Goal: Task Accomplishment & Management: Manage account settings

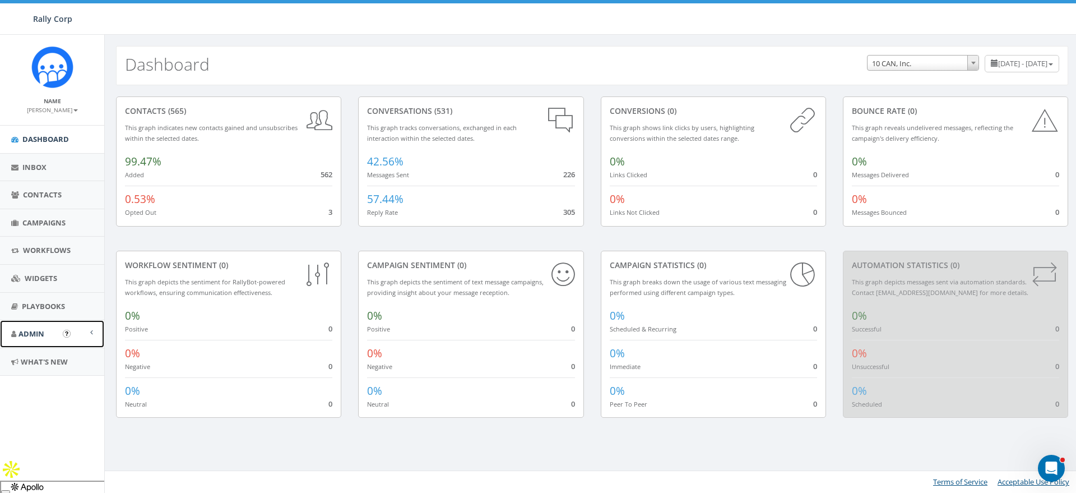
click at [39, 338] on link "Admin" at bounding box center [52, 333] width 104 height 27
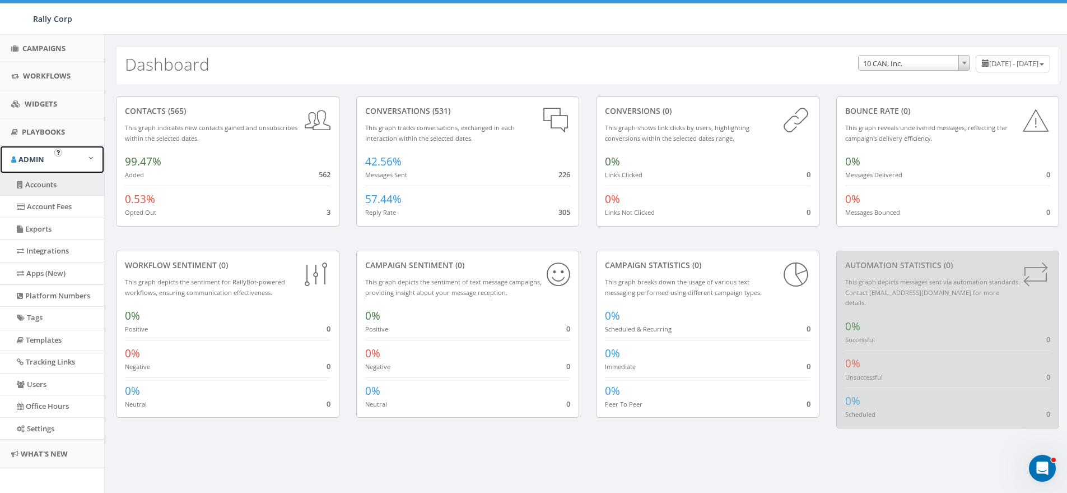
scroll to position [181, 0]
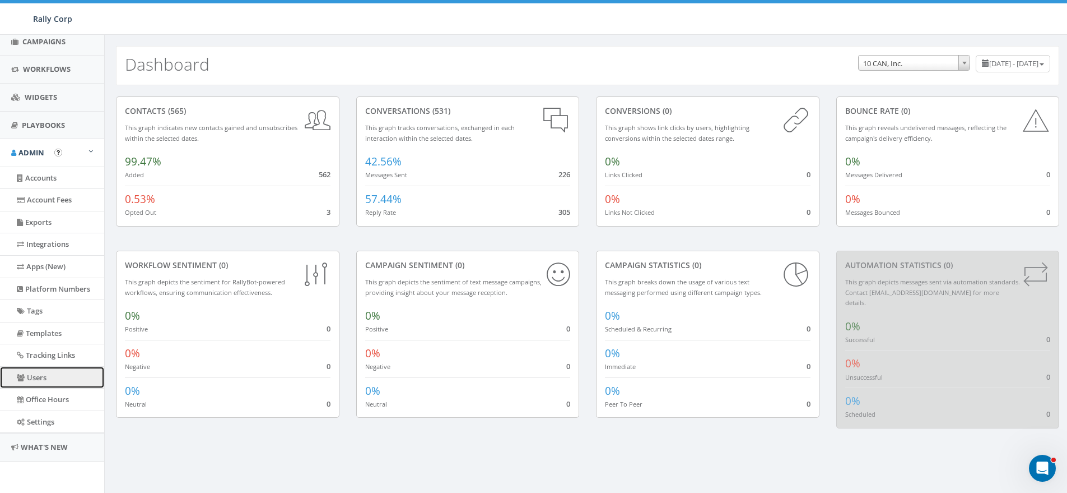
click at [41, 377] on link "Users" at bounding box center [52, 377] width 104 height 22
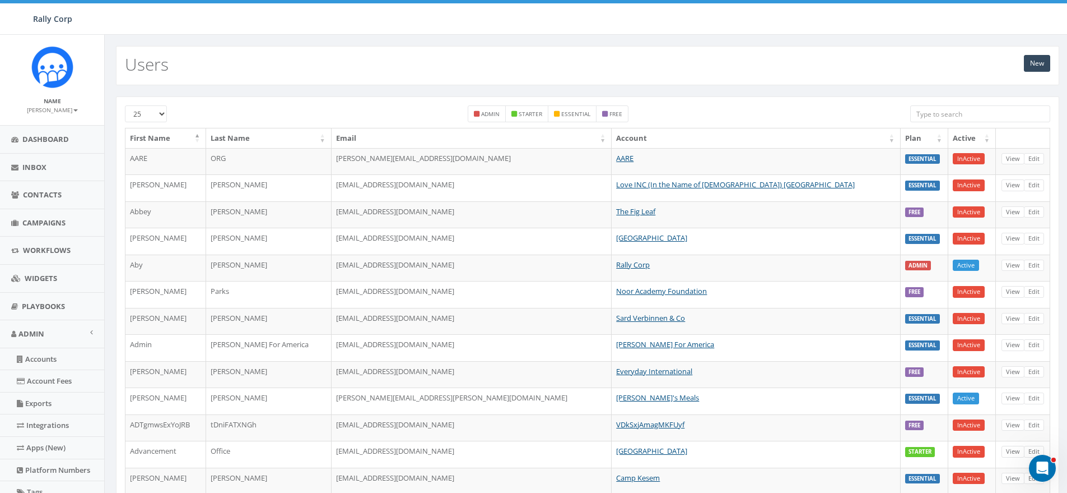
click at [934, 122] on div at bounding box center [981, 115] width 140 height 20
click at [936, 119] on input "search" at bounding box center [981, 113] width 140 height 17
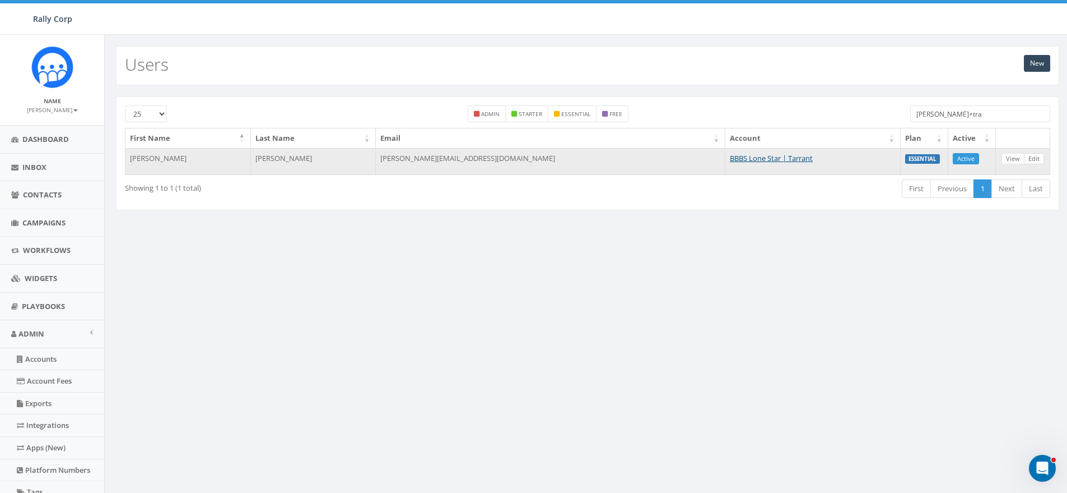
type input "james+tra"
click at [1038, 159] on link "Edit" at bounding box center [1034, 159] width 20 height 12
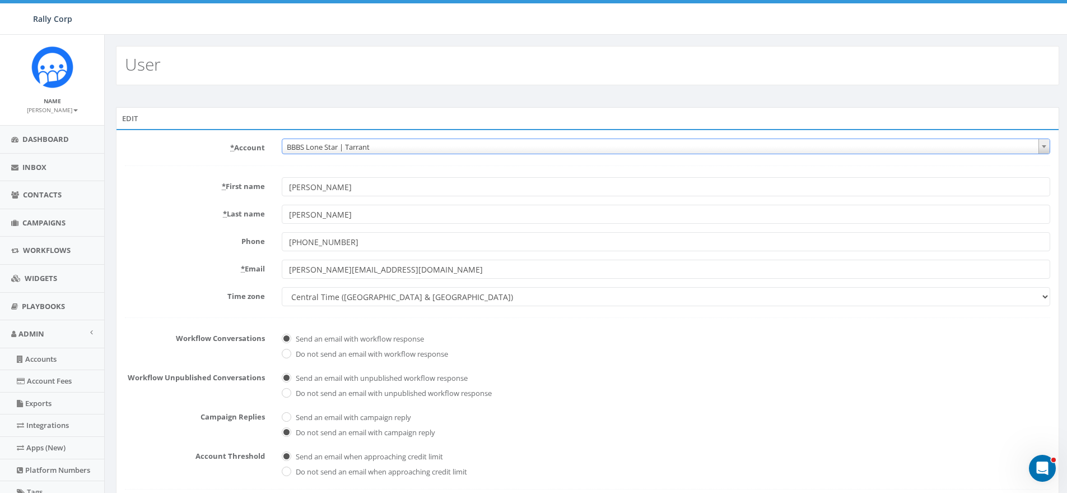
click at [384, 143] on span "BBBS Lone Star | Tarrant" at bounding box center [666, 147] width 768 height 16
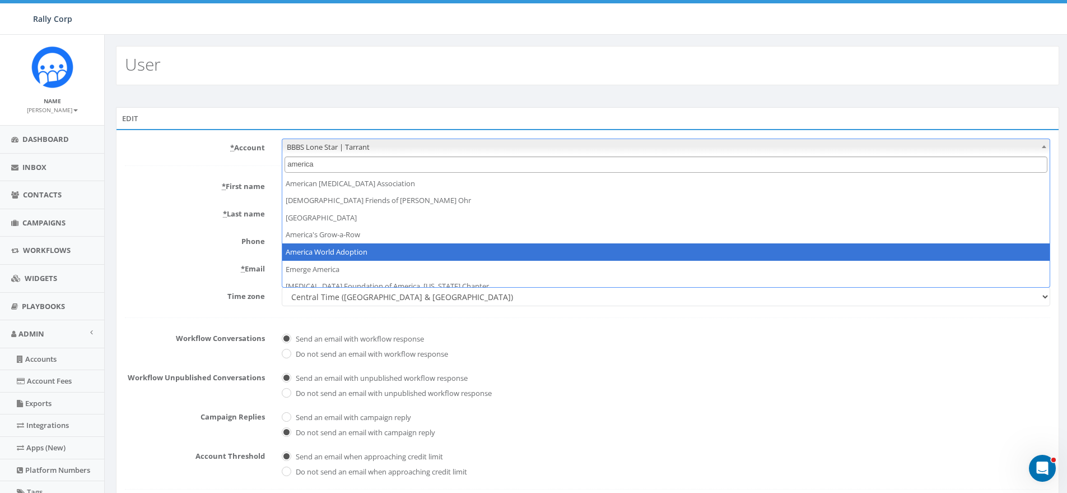
type input "america"
select select "1380"
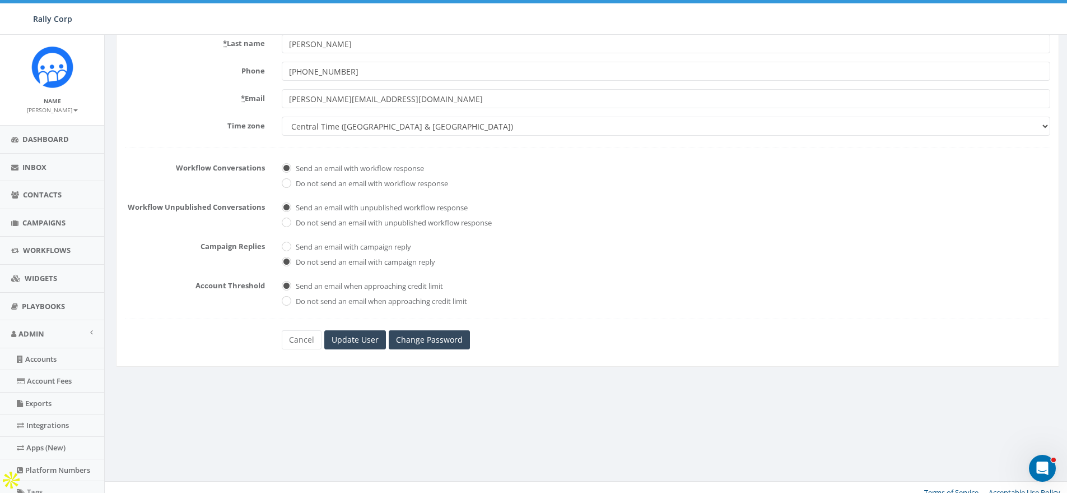
scroll to position [181, 0]
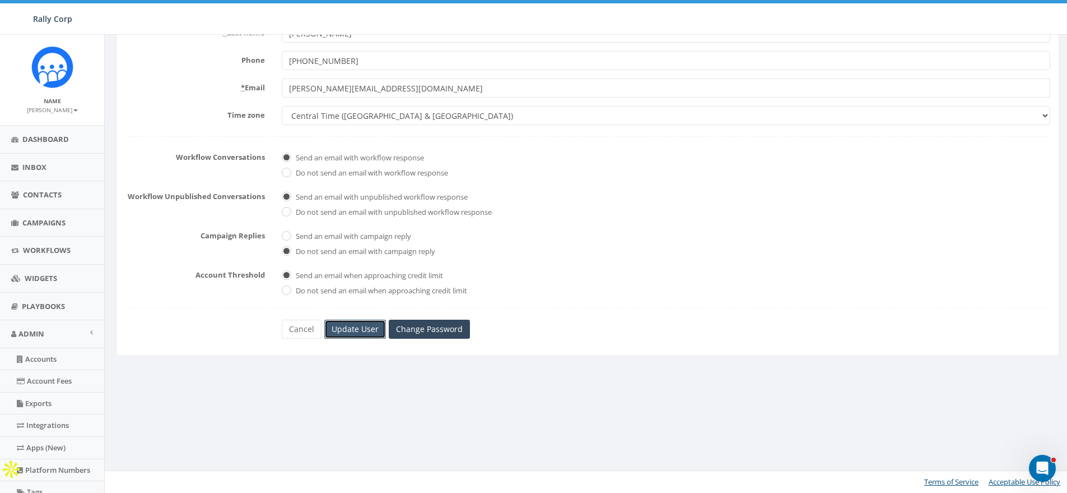
click at [358, 323] on input "Update User" at bounding box center [355, 328] width 62 height 19
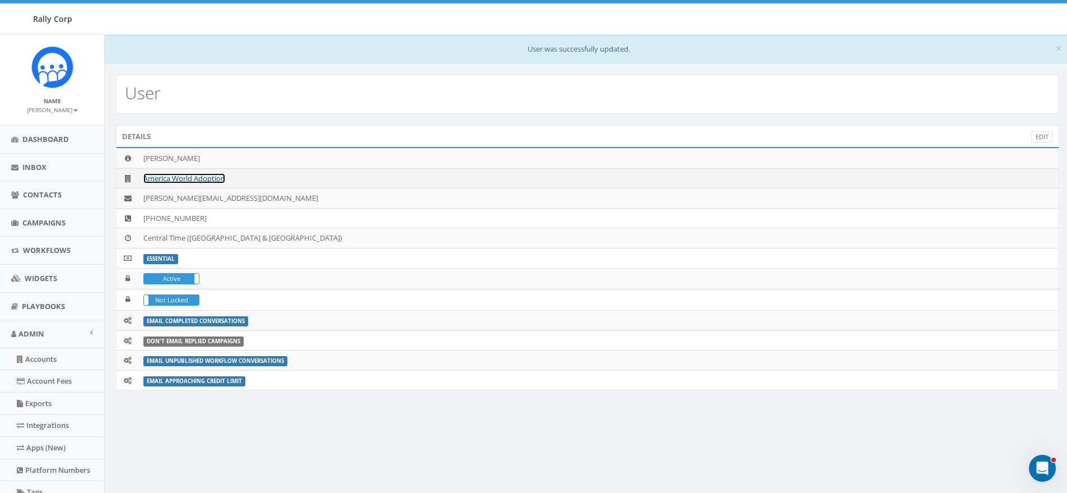
click at [184, 179] on link "America World Adoption" at bounding box center [184, 178] width 82 height 10
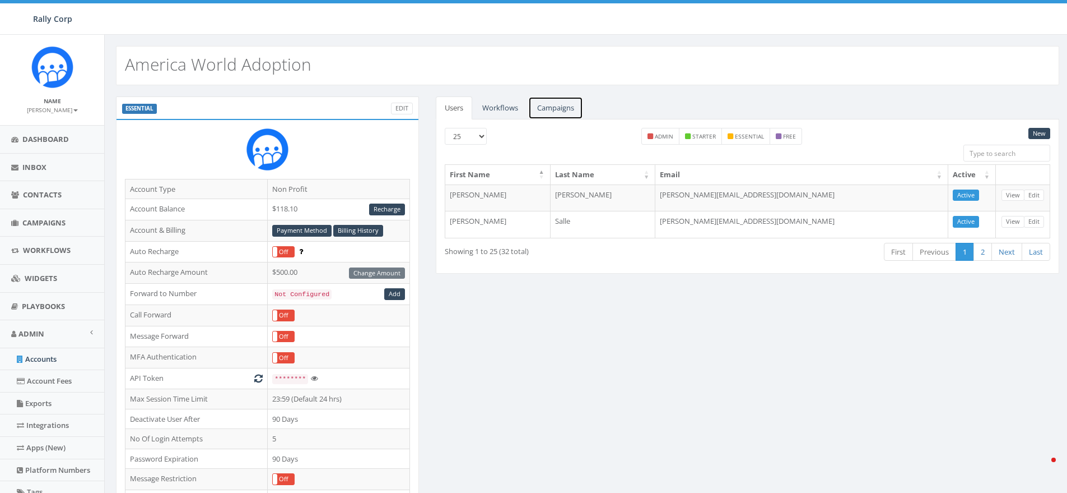
click at [554, 107] on link "Campaigns" at bounding box center [555, 107] width 55 height 23
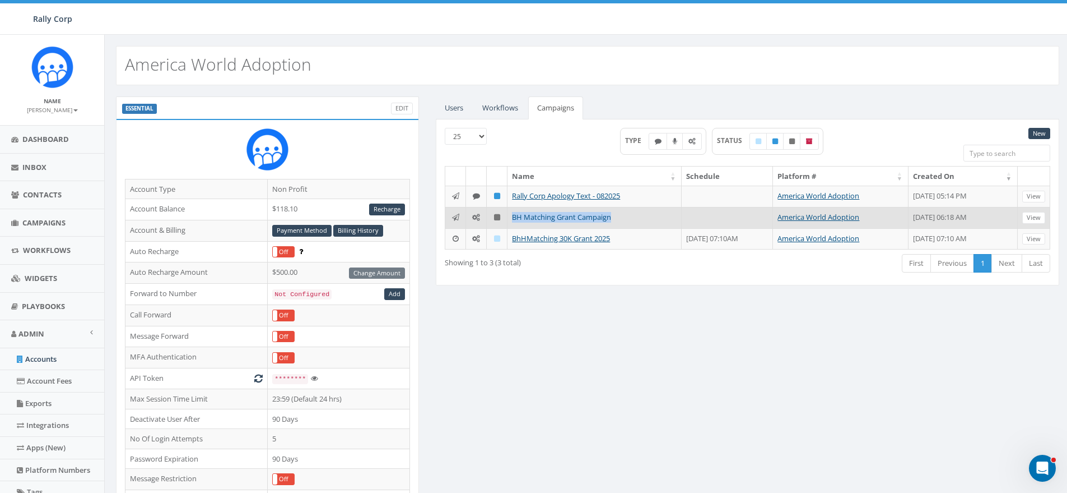
drag, startPoint x: 637, startPoint y: 215, endPoint x: 514, endPoint y: 220, distance: 122.8
click at [514, 220] on td "BH Matching Grant Campaign" at bounding box center [595, 217] width 174 height 21
copy link "BH Matching Grant Campaign"
